Goal: Task Accomplishment & Management: Use online tool/utility

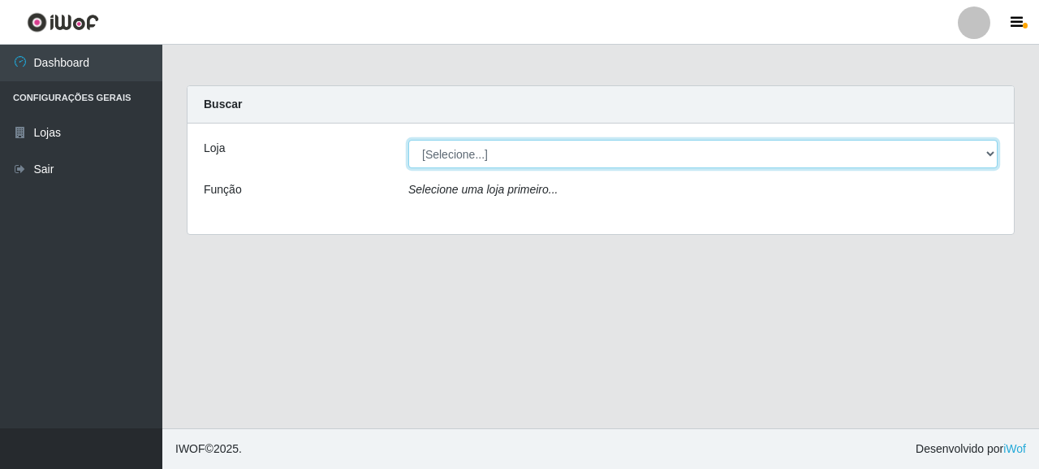
click at [451, 153] on select "[Selecione...] Supermercado Queiroz - [GEOGRAPHIC_DATA]" at bounding box center [702, 154] width 589 height 28
select select "496"
click at [408, 140] on select "[Selecione...] Supermercado Queiroz - [GEOGRAPHIC_DATA]" at bounding box center [702, 154] width 589 height 28
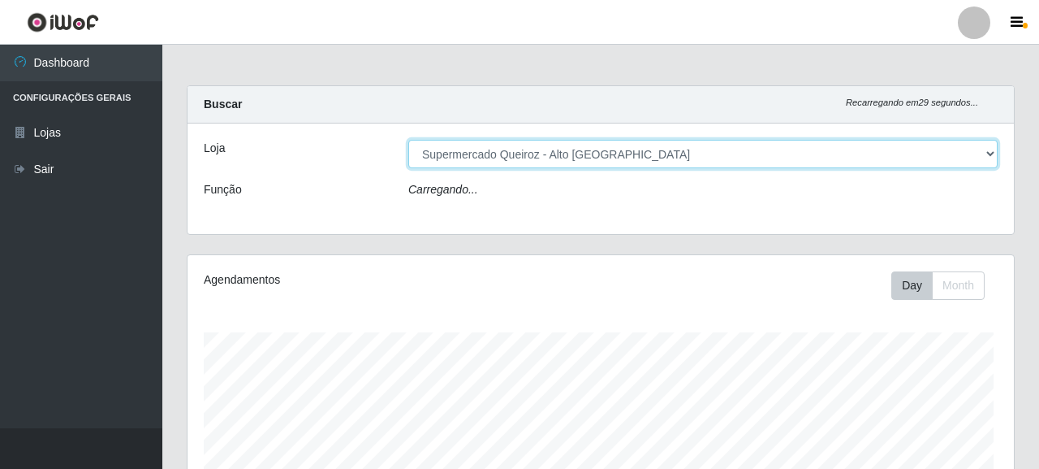
click at [481, 158] on select "[Selecione...] Supermercado Queiroz - [GEOGRAPHIC_DATA]" at bounding box center [702, 154] width 589 height 28
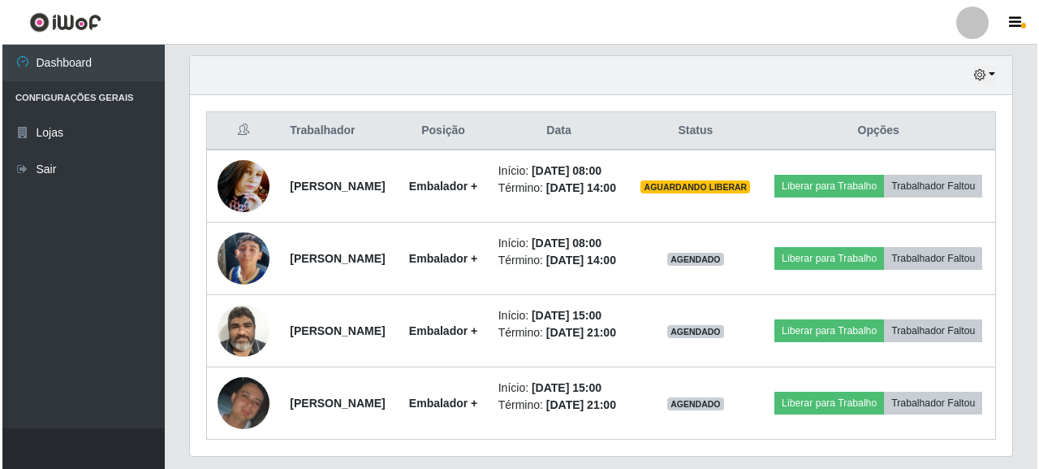
scroll to position [568, 0]
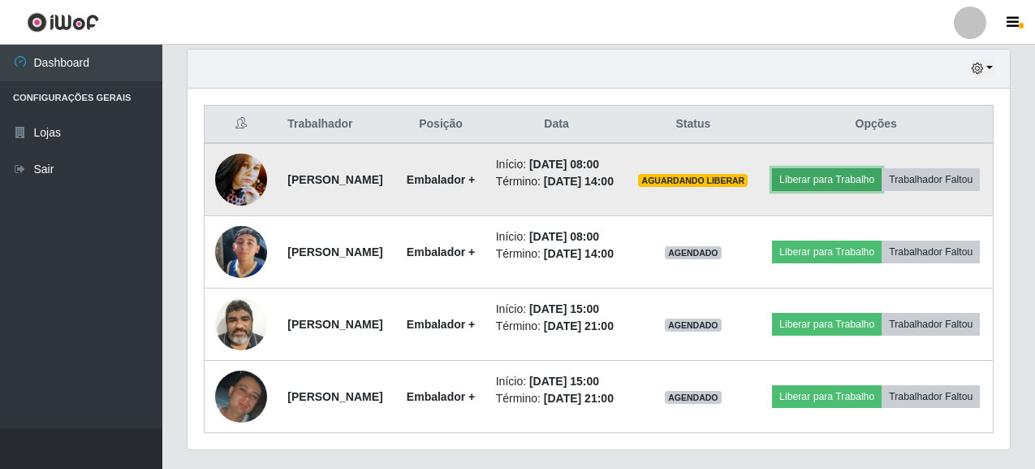
click at [879, 179] on button "Liberar para Trabalho" at bounding box center [827, 179] width 110 height 23
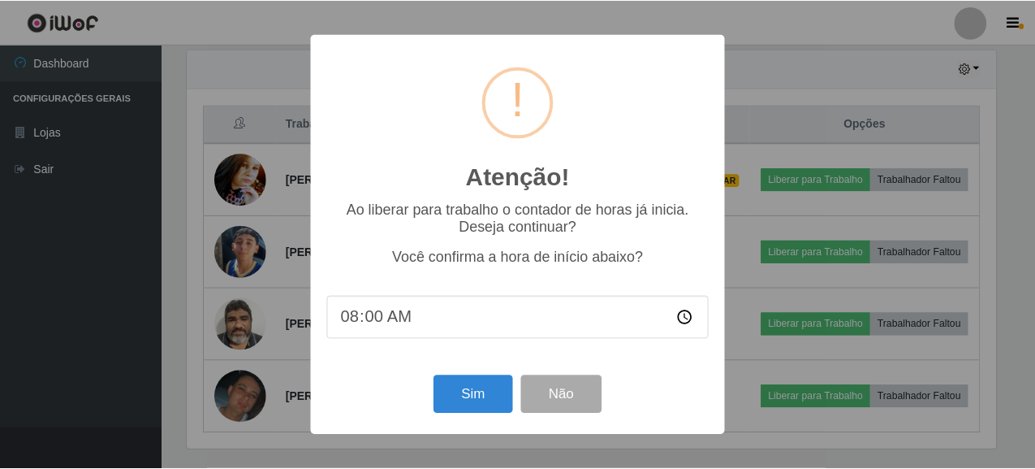
scroll to position [337, 813]
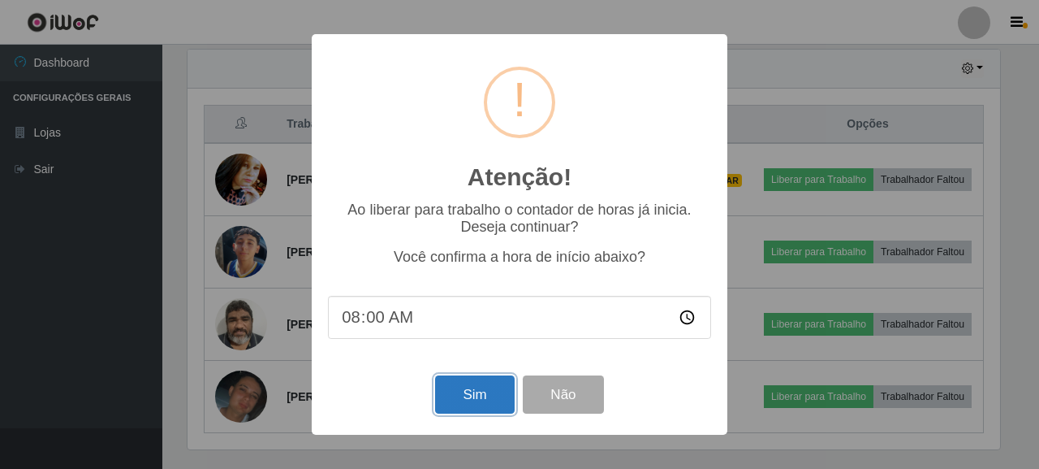
click at [470, 394] on button "Sim" at bounding box center [474, 394] width 79 height 38
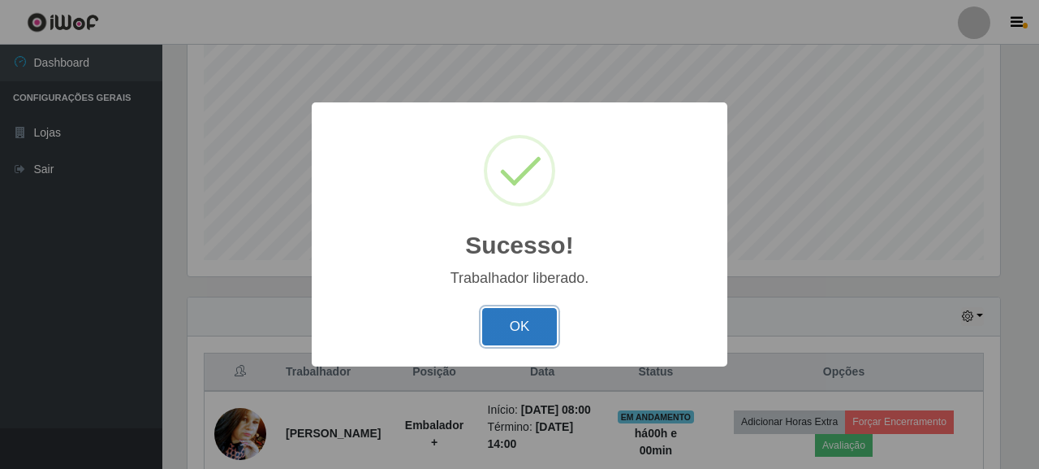
click at [532, 321] on button "OK" at bounding box center [520, 327] width 76 height 38
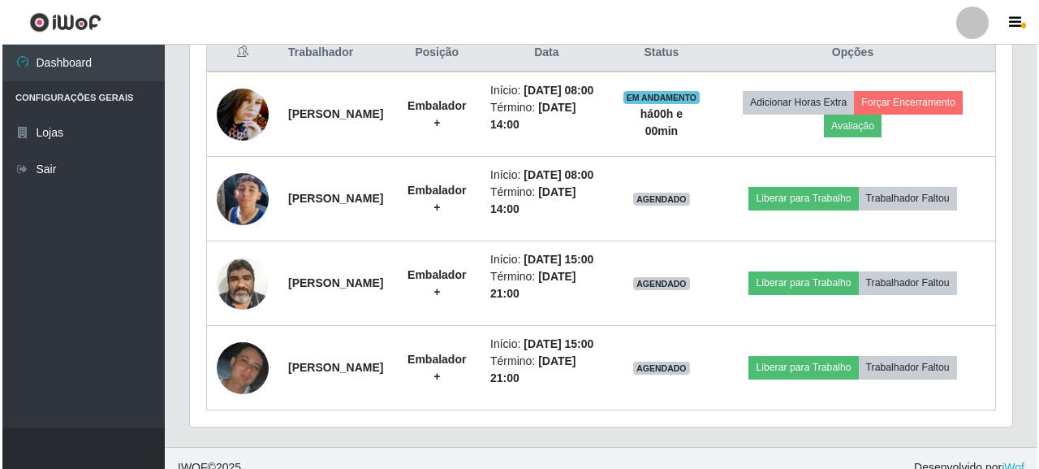
scroll to position [646, 0]
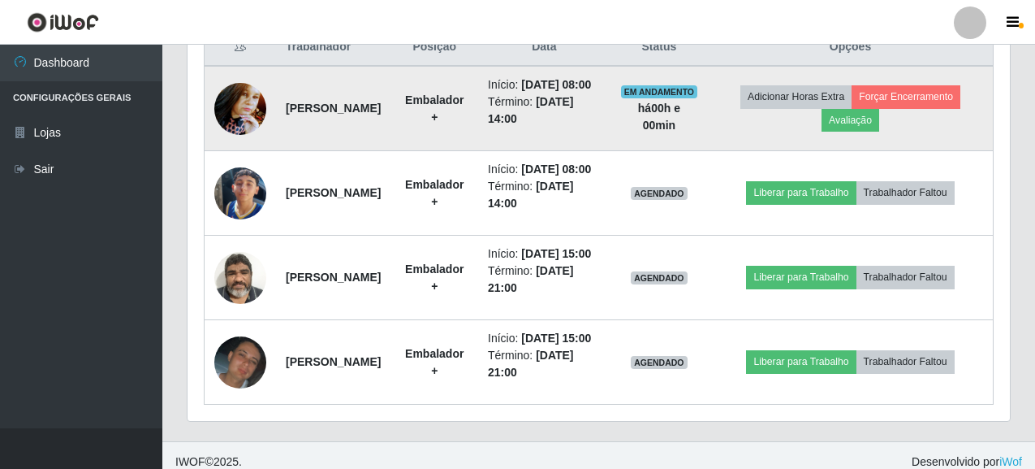
drag, startPoint x: 283, startPoint y: 107, endPoint x: 390, endPoint y: 121, distance: 107.3
click at [390, 121] on td "[PERSON_NAME]" at bounding box center [333, 108] width 114 height 85
copy strong "[PERSON_NAME]"
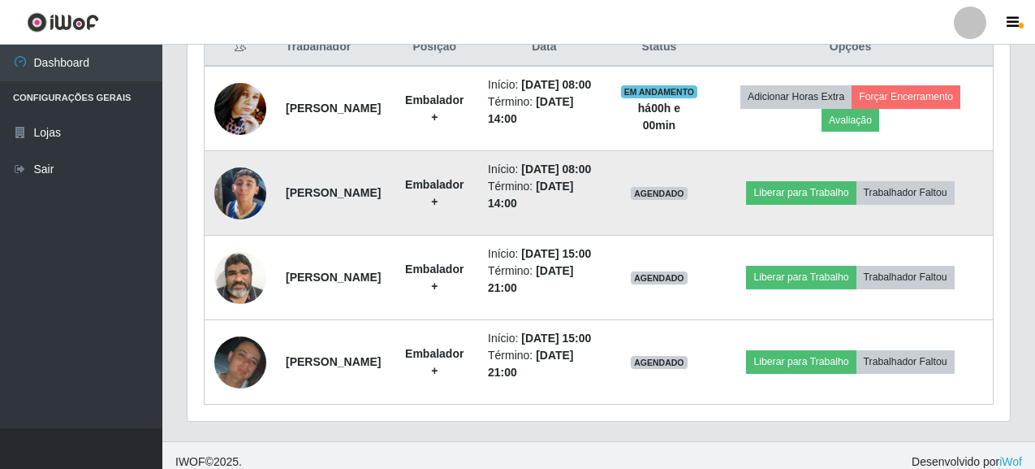
drag, startPoint x: 283, startPoint y: 209, endPoint x: 397, endPoint y: 228, distance: 115.2
click at [391, 228] on td "[PERSON_NAME]" at bounding box center [333, 193] width 114 height 84
copy strong "[PERSON_NAME]"
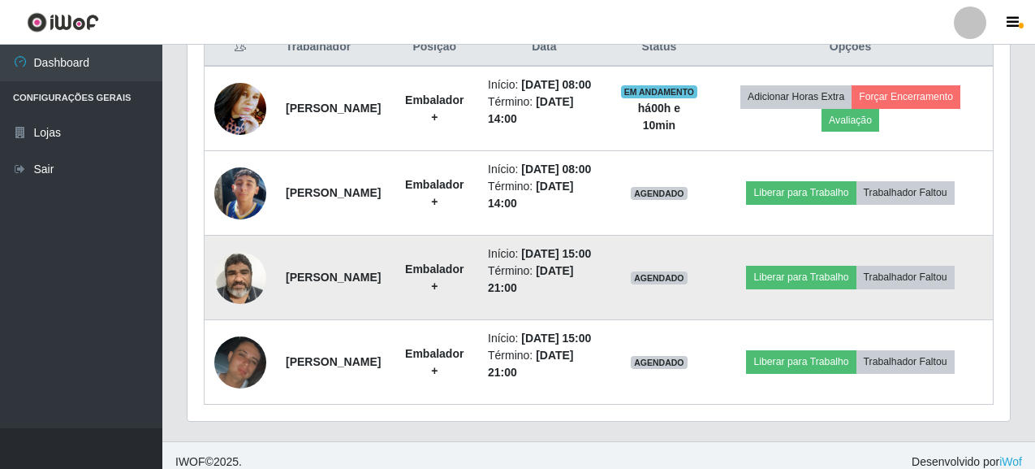
click at [384, 320] on td "[PERSON_NAME]" at bounding box center [333, 277] width 114 height 84
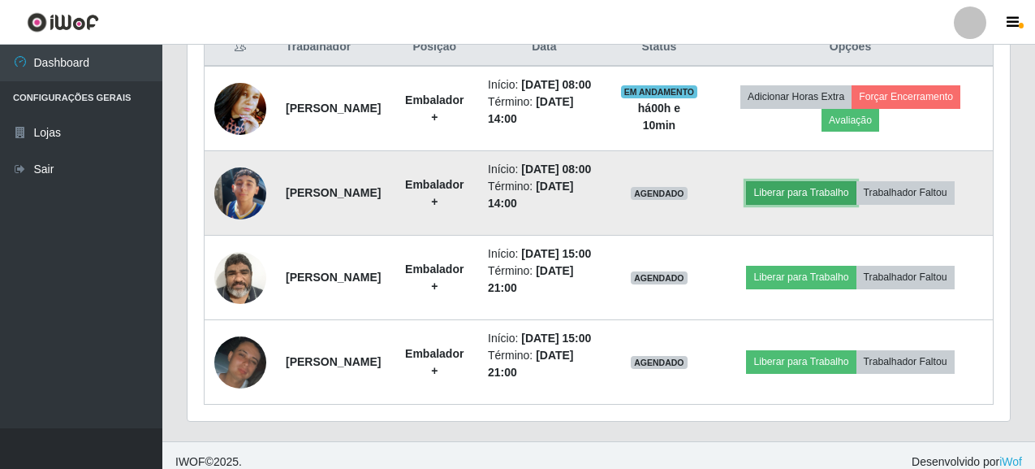
click at [822, 204] on button "Liberar para Trabalho" at bounding box center [801, 192] width 110 height 23
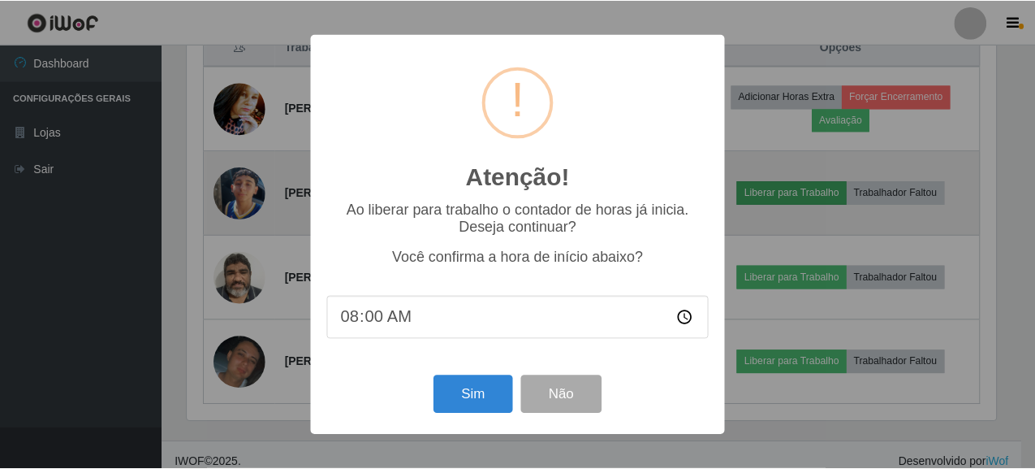
scroll to position [337, 813]
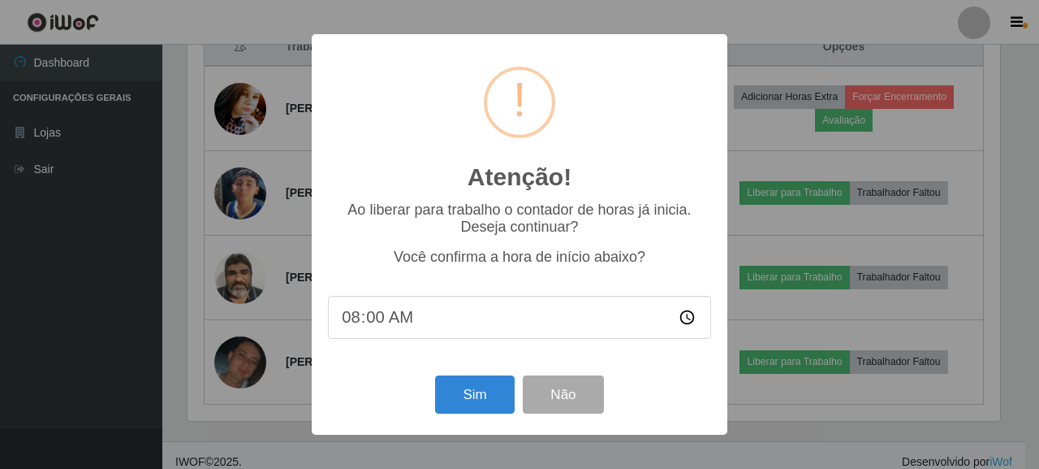
click at [391, 318] on input "08:00" at bounding box center [519, 317] width 383 height 43
click at [389, 322] on input "08:00" at bounding box center [519, 317] width 383 height 43
click at [481, 403] on button "Sim" at bounding box center [474, 394] width 79 height 38
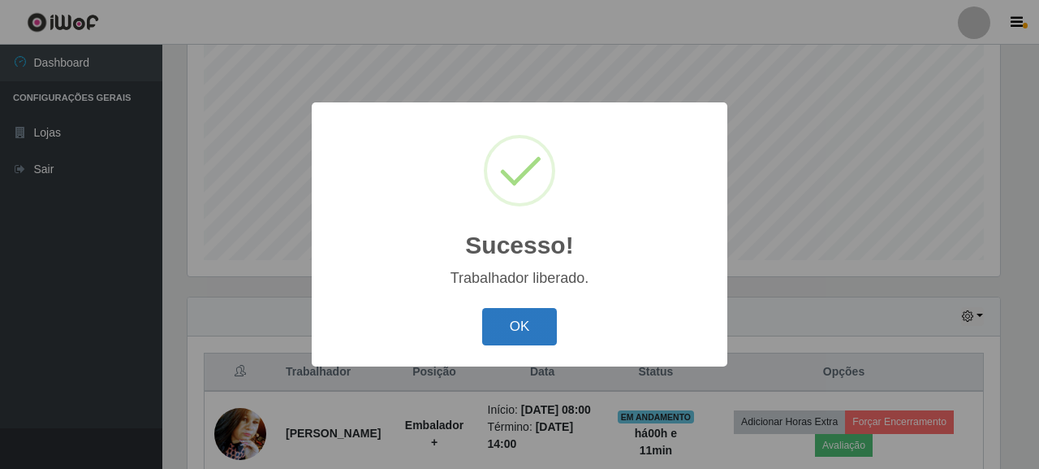
click at [516, 332] on button "OK" at bounding box center [520, 327] width 76 height 38
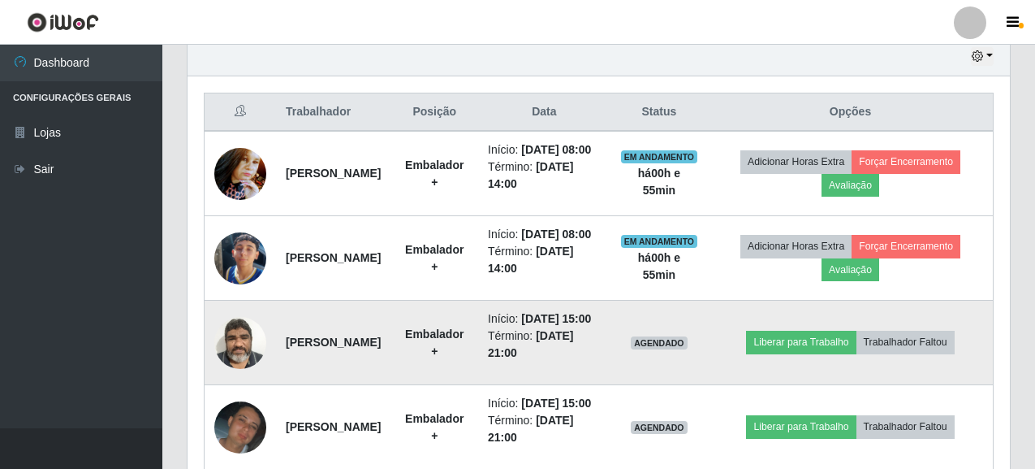
scroll to position [483, 0]
